Goal: Use online tool/utility

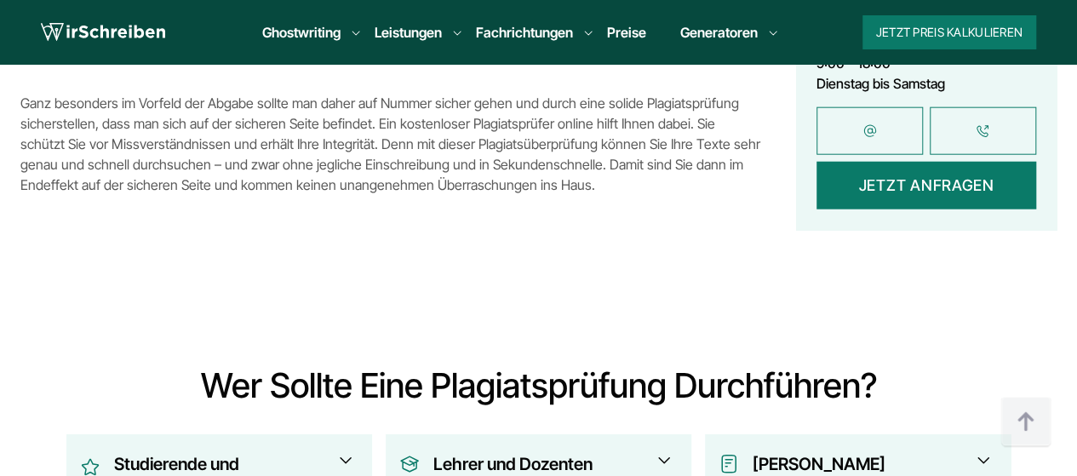
scroll to position [2525, 0]
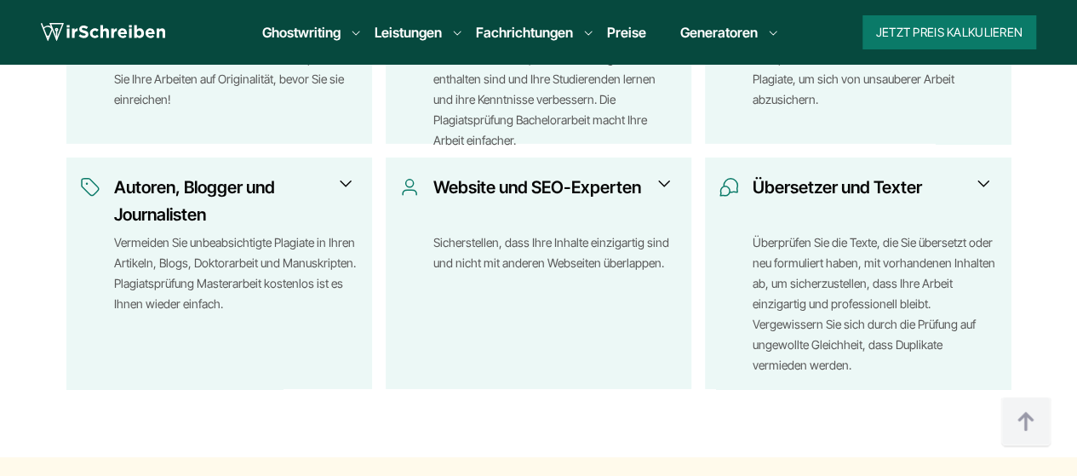
click at [238, 203] on h3 "Autoren, Blogger und Journalisten" at bounding box center [231, 201] width 234 height 54
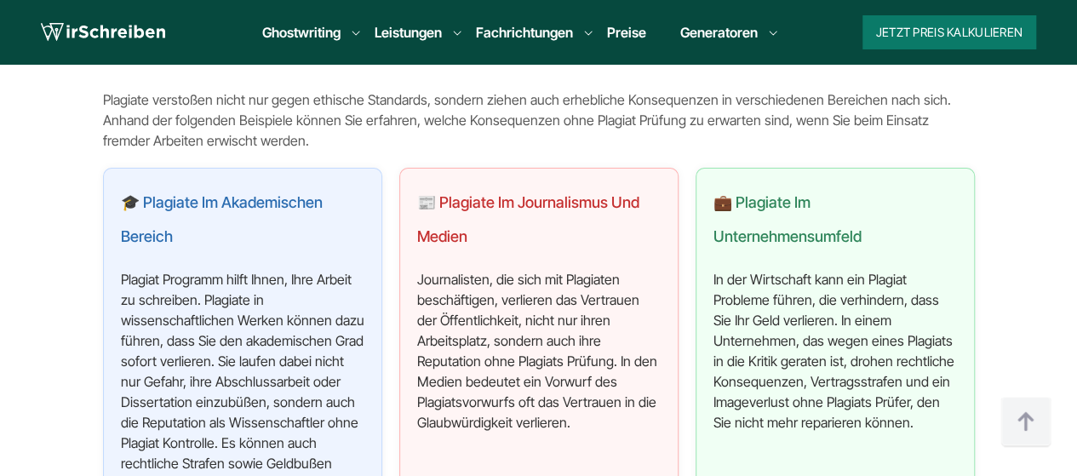
scroll to position [5419, 0]
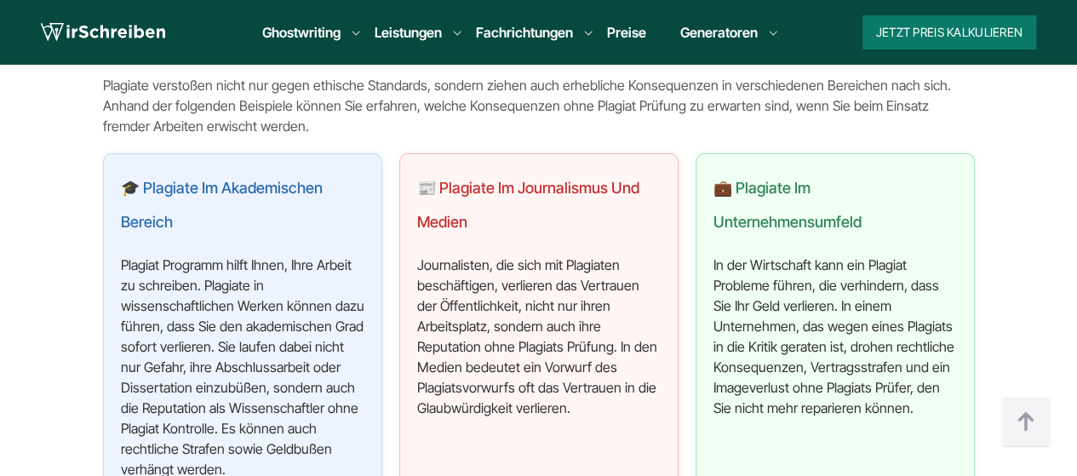
click at [451, 266] on p "Journalisten, die sich mit Plagiaten beschäftigen, verlieren das Vertrauen der …" at bounding box center [538, 336] width 243 height 163
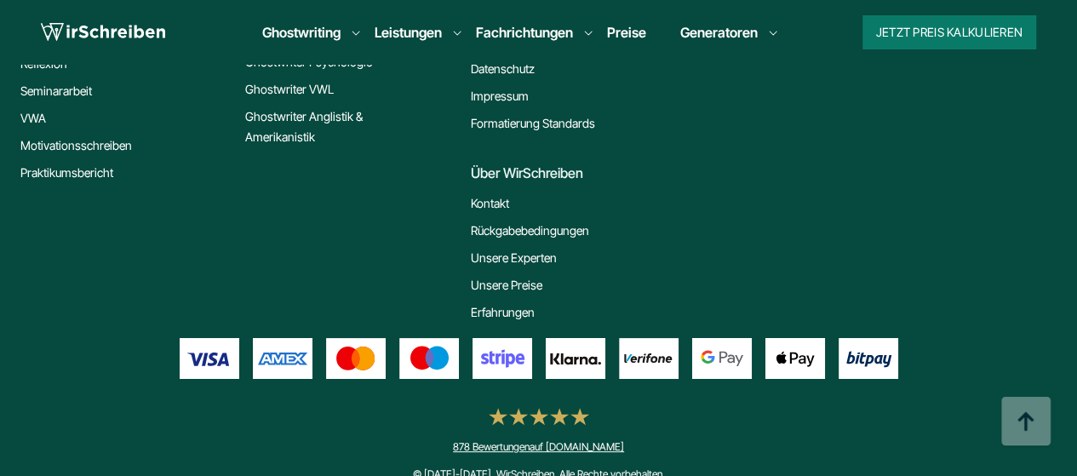
scroll to position [8234, 0]
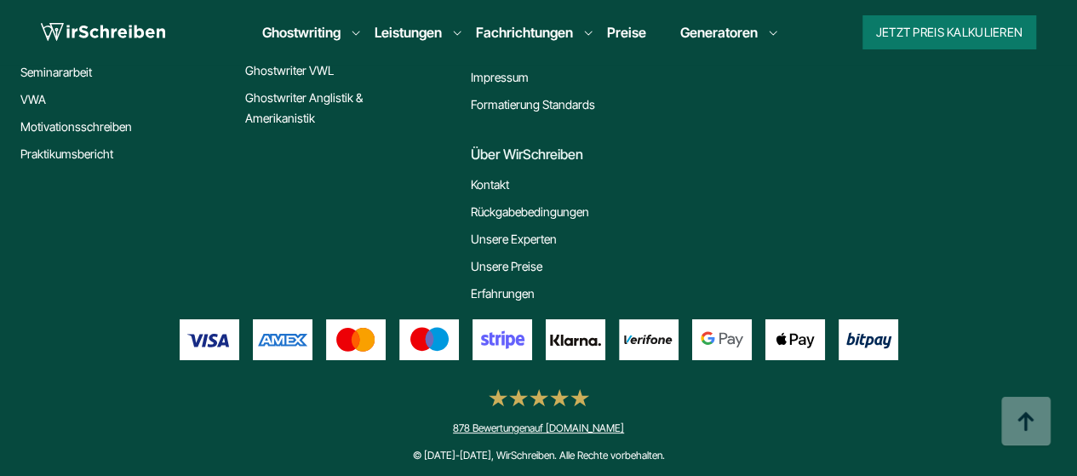
click at [628, 33] on link "Preise" at bounding box center [626, 32] width 39 height 17
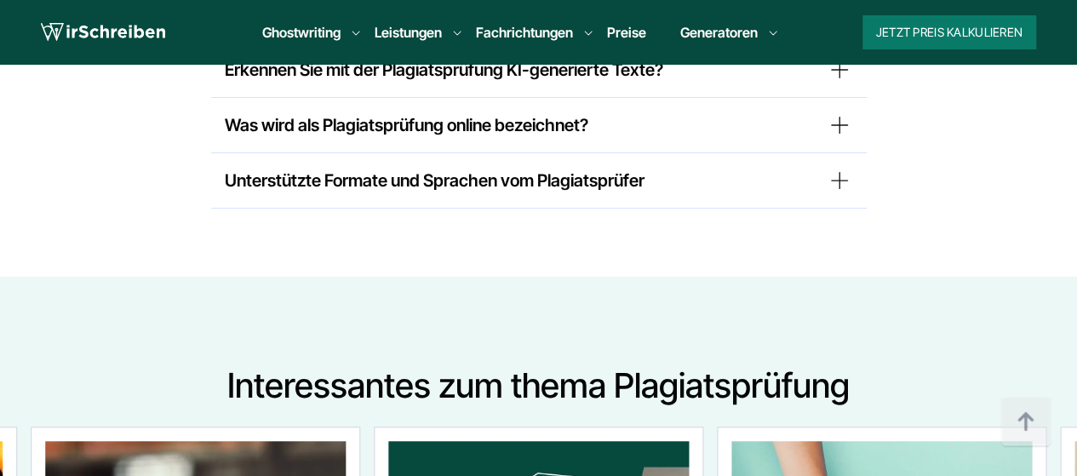
scroll to position [6872, 0]
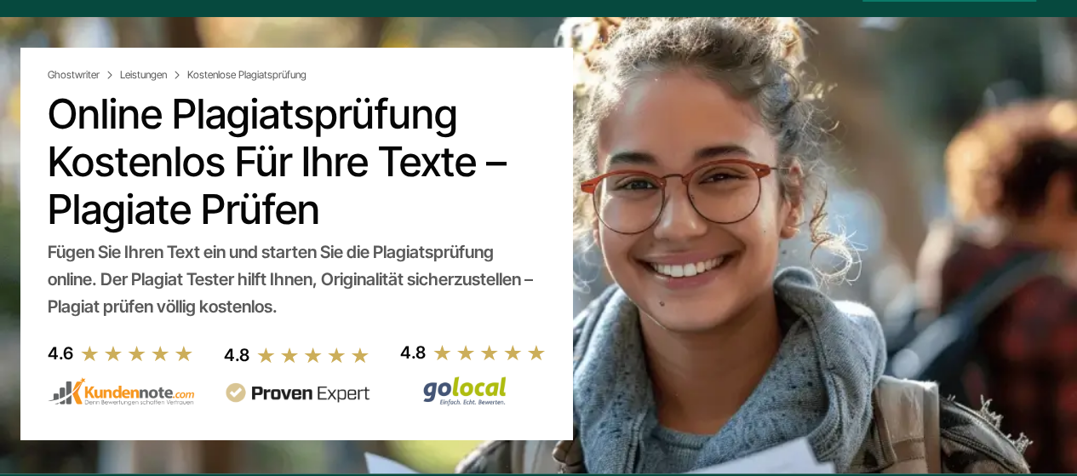
click at [156, 182] on h1 "Online Plagiatsprüfung kostenlos für Ihre Texte – Plagiate prüfen" at bounding box center [296, 161] width 497 height 143
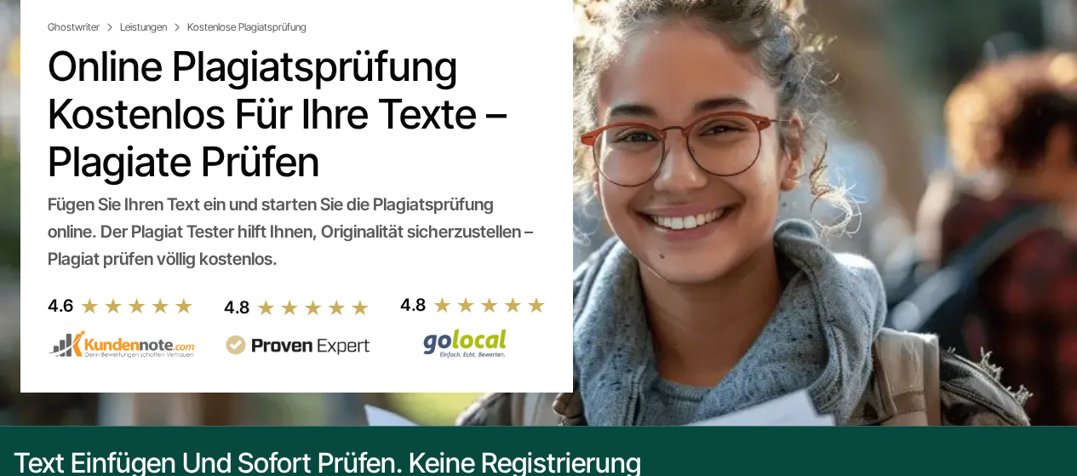
scroll to position [255, 0]
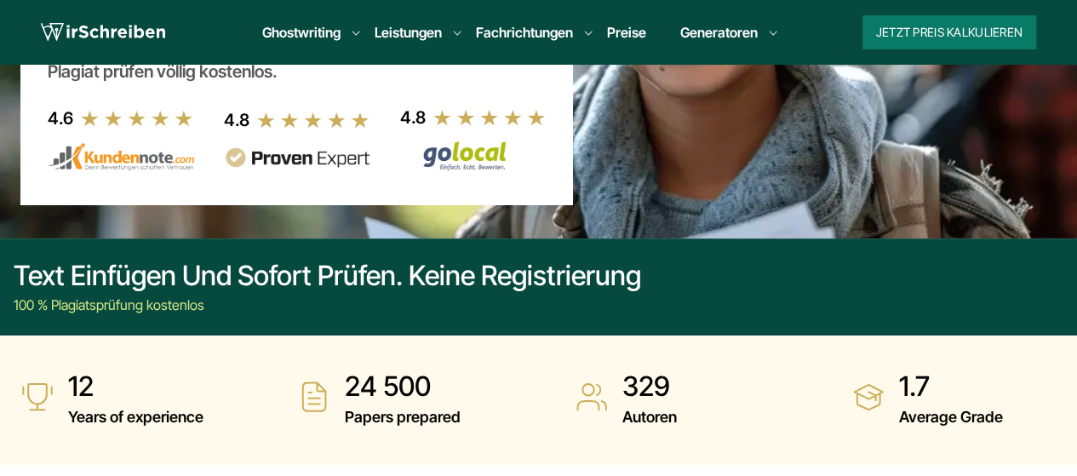
click at [143, 285] on div "Text einfügen und sofort prüfen. Keine Registrierung" at bounding box center [327, 276] width 627 height 34
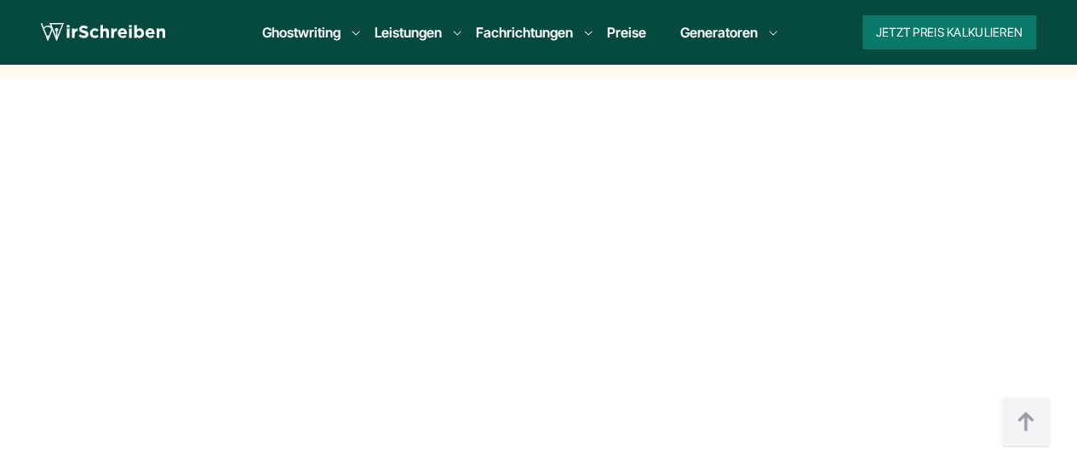
scroll to position [681, 0]
